Goal: Entertainment & Leisure: Consume media (video, audio)

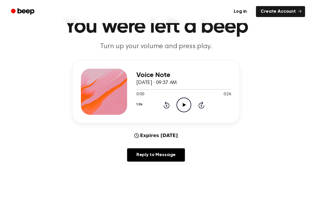
click at [187, 134] on div "Expires [DATE] Reply to Message" at bounding box center [156, 149] width 166 height 34
click at [182, 106] on icon "Play Audio" at bounding box center [183, 105] width 15 height 15
click at [181, 102] on icon "Pause Audio" at bounding box center [183, 105] width 15 height 15
